Goal: Task Accomplishment & Management: Use online tool/utility

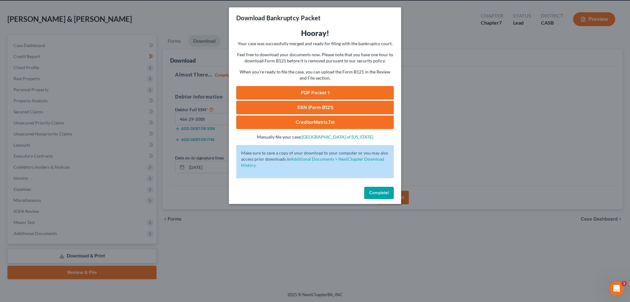
click at [312, 93] on link "PDF Packet 1" at bounding box center [314, 93] width 157 height 14
click at [377, 189] on button "Complete!" at bounding box center [379, 193] width 30 height 12
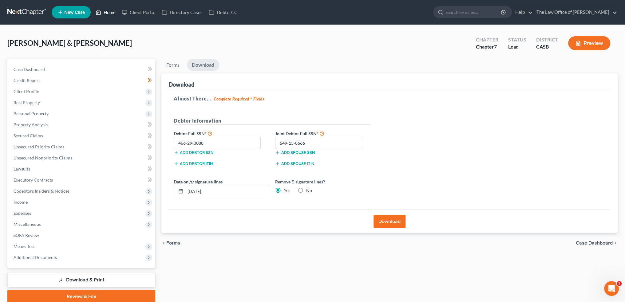
click at [114, 10] on link "Home" at bounding box center [106, 12] width 26 height 11
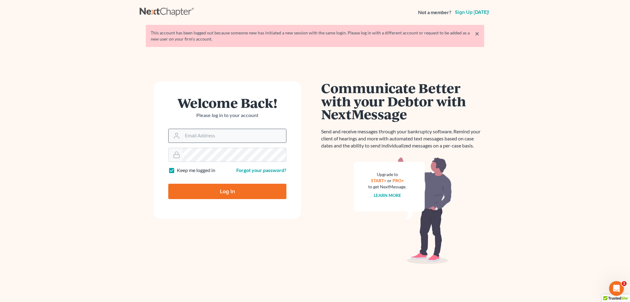
click at [220, 141] on input "Email Address" at bounding box center [234, 136] width 104 height 14
click at [234, 141] on input "Email Address" at bounding box center [234, 136] width 104 height 14
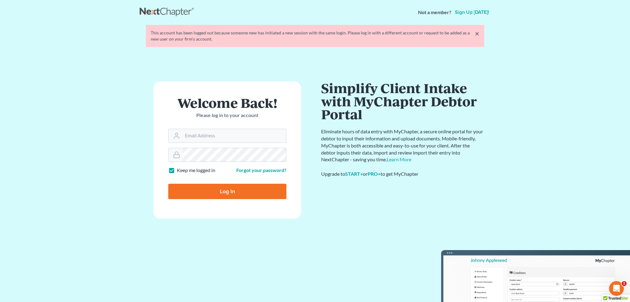
click at [168, 184] on input "Log In" at bounding box center [227, 191] width 118 height 15
type input "Thinking..."
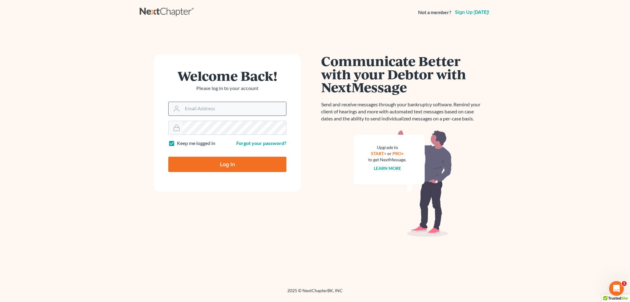
click at [238, 113] on input "Email Address" at bounding box center [234, 109] width 104 height 14
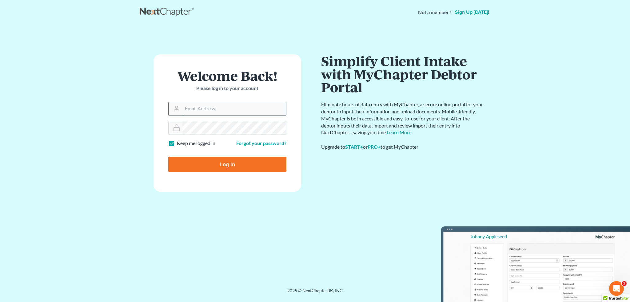
type input "[PERSON_NAME][DOMAIN_NAME][EMAIL_ADDRESS][PERSON_NAME][DOMAIN_NAME]"
click at [168, 157] on input "Log In" at bounding box center [227, 164] width 118 height 15
type input "Thinking..."
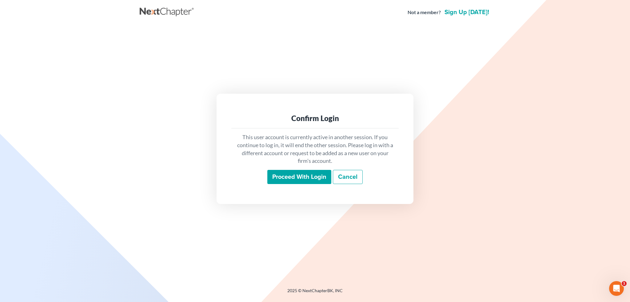
click at [299, 173] on input "Proceed with login" at bounding box center [299, 177] width 64 height 14
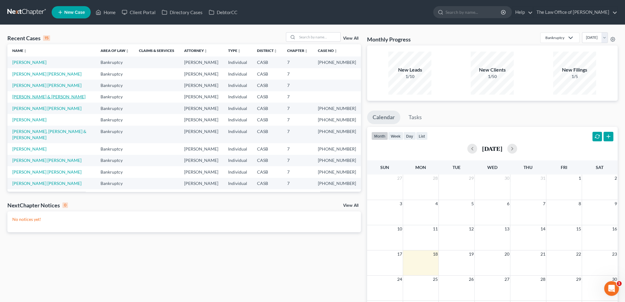
click at [43, 96] on link "[PERSON_NAME] & [PERSON_NAME]" at bounding box center [48, 96] width 73 height 5
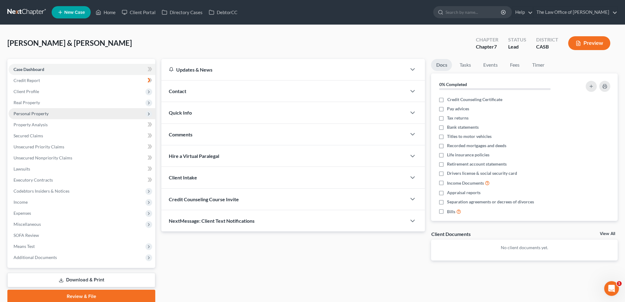
click at [44, 110] on span "Personal Property" at bounding box center [82, 113] width 147 height 11
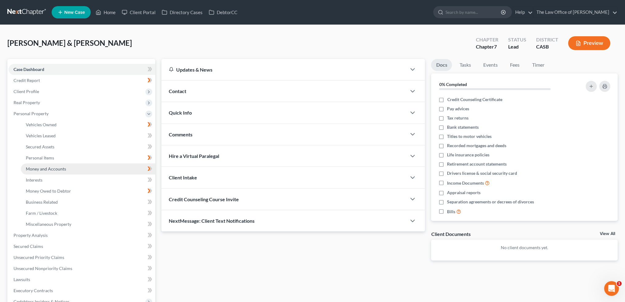
click at [53, 169] on span "Money and Accounts" at bounding box center [46, 168] width 40 height 5
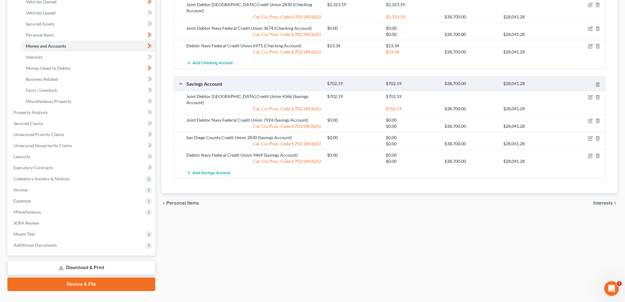
scroll to position [92, 0]
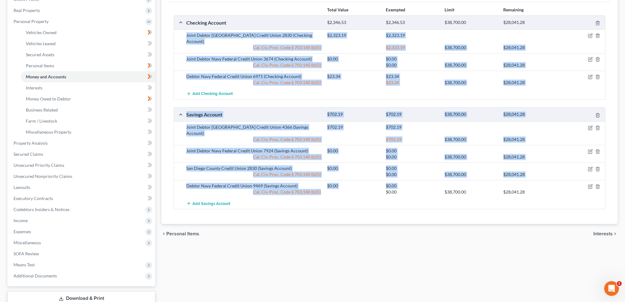
drag, startPoint x: 185, startPoint y: 35, endPoint x: 356, endPoint y: 183, distance: 225.2
type textarea "Lorem Ipsumd Sit Ametc Adipis Elitse Doeiu 4438 (Temporin Utlabor) $5,983.39 $3…"
click at [356, 184] on div "Checking Account $2,346.53 $2,346.53 $38,700.00 $28,041.28 Joint Debtor San Die…" at bounding box center [390, 112] width 432 height 194
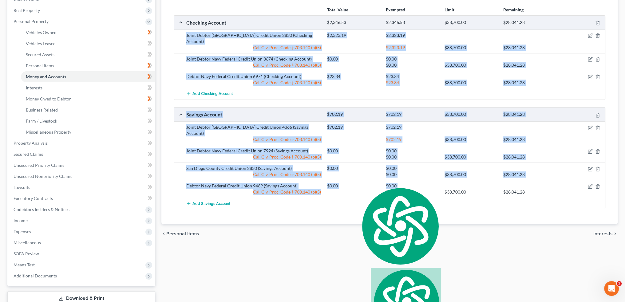
click at [355, 180] on div "Debtor Navy Federal Credit Union 9469 (Savings Account) $0.00 $0.00 Cal. Civ. P…" at bounding box center [389, 189] width 431 height 18
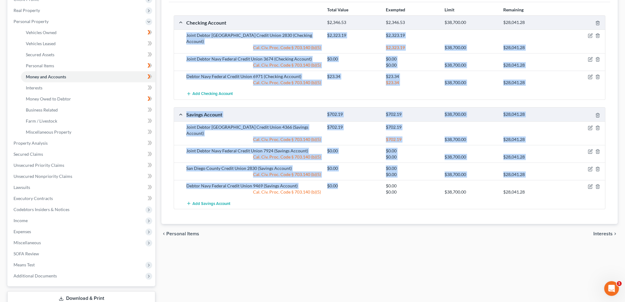
drag, startPoint x: 345, startPoint y: 173, endPoint x: 182, endPoint y: 36, distance: 213.2
click at [182, 36] on div "Checking Account $2,346.53 $2,346.53 $38,700.00 $28,041.28 Joint Debtor San Die…" at bounding box center [390, 112] width 432 height 194
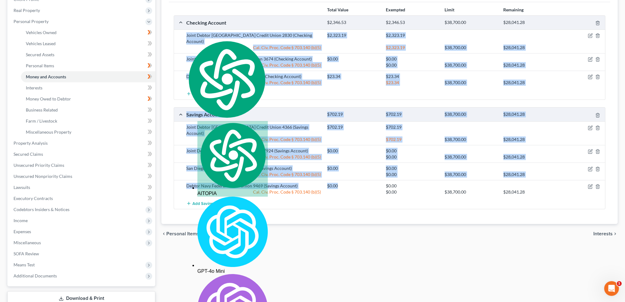
copy div "Joint Debtor San Diego County Credit Union 2830 (Checking Account) $2,323.19 $2…"
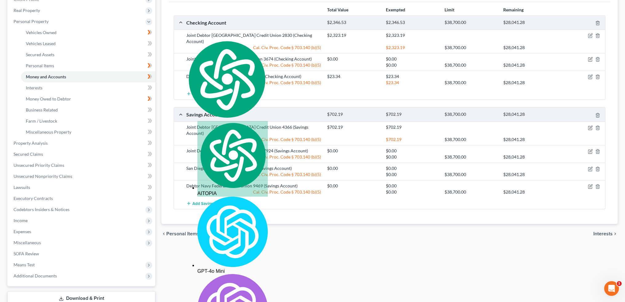
click at [284, 224] on div "chevron_left Personal Items Interests chevron_right" at bounding box center [389, 234] width 456 height 20
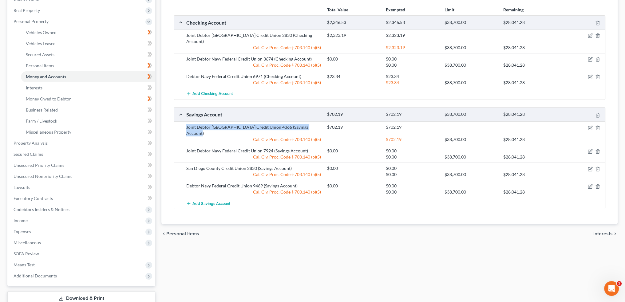
drag, startPoint x: 184, startPoint y: 120, endPoint x: 318, endPoint y: 123, distance: 134.1
click at [318, 124] on div "Joint Debtor [GEOGRAPHIC_DATA] Credit Union 4366 (Savings Account)" at bounding box center [253, 130] width 141 height 12
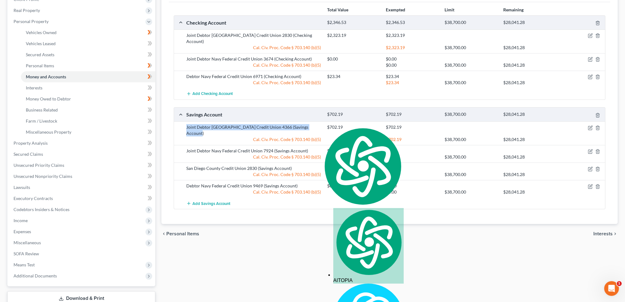
copy div "Joint Debtor [GEOGRAPHIC_DATA] Credit Union 4366 (Savings Account)"
drag, startPoint x: 257, startPoint y: 202, endPoint x: 246, endPoint y: 192, distance: 15.0
click at [257, 202] on div "Total Value Exempted Limit Remaining Checking Account $2,346.53 $2,346.53 $38,7…" at bounding box center [390, 113] width 442 height 222
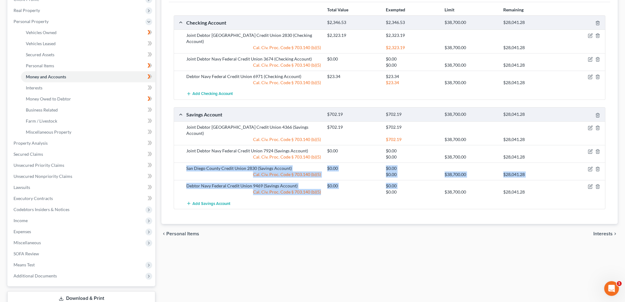
drag, startPoint x: 277, startPoint y: 168, endPoint x: 181, endPoint y: 157, distance: 96.6
click at [181, 157] on div "Joint Debtor San Diego County Credit Union 4366 (Savings Account) $702.19 $702.…" at bounding box center [389, 165] width 431 height 88
copy div "San Diego County Credit Union 2830 (Savings Account) $0.00 $0.00 Cal. Civ. Proc…"
click at [226, 163] on div "San Diego County Credit Union 2830 (Savings Account) $0.00 $0.00 Cal. Civ. Proc…" at bounding box center [389, 172] width 431 height 18
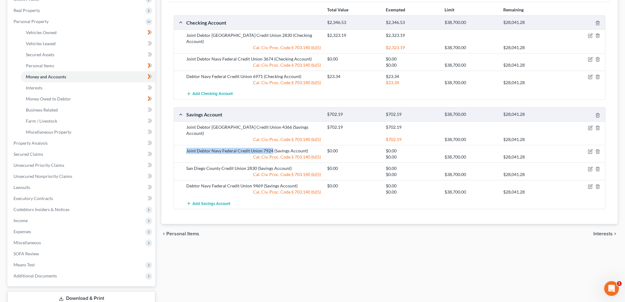
drag, startPoint x: 186, startPoint y: 138, endPoint x: 272, endPoint y: 139, distance: 86.1
click at [272, 148] on div "Joint Debtor Navy Federal Credit Union 7924 (Savings Account)" at bounding box center [253, 151] width 141 height 6
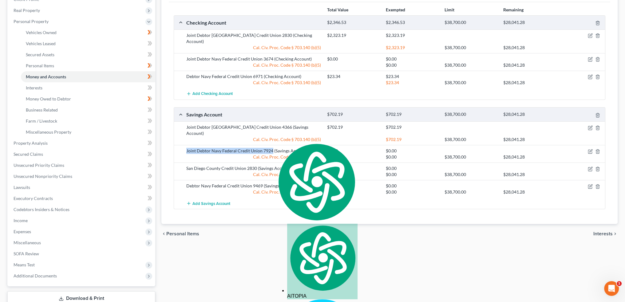
copy div "Joint Debtor Navy Federal Credit Union 7924"
